Goal: Task Accomplishment & Management: Use online tool/utility

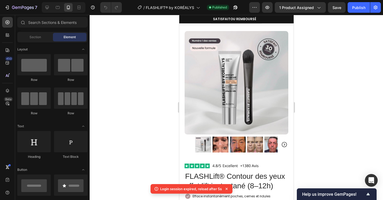
scroll to position [37, 0]
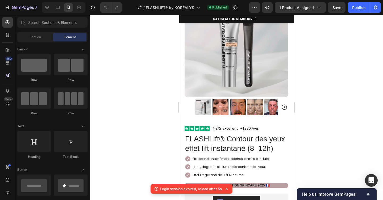
click at [164, 45] on div at bounding box center [236, 108] width 293 height 186
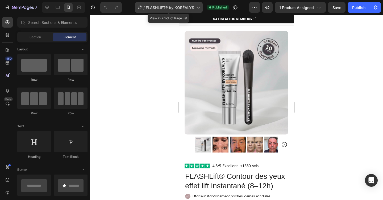
click at [190, 9] on span "FLASHLIFT® by KORÉALYS" at bounding box center [170, 8] width 48 height 6
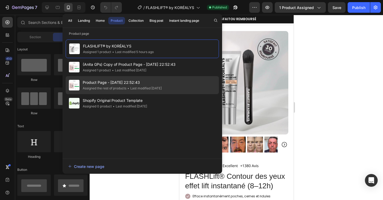
click at [136, 87] on div "• Last modified 14 days ago" at bounding box center [143, 88] width 35 height 5
